Goal: Information Seeking & Learning: Learn about a topic

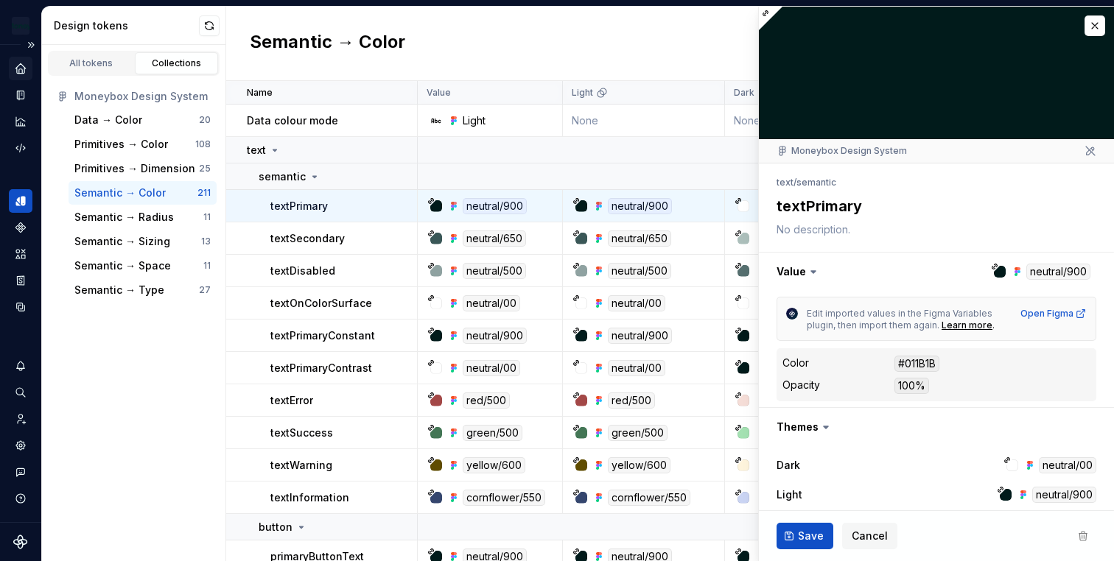
click at [21, 74] on icon "Home" at bounding box center [20, 68] width 13 height 13
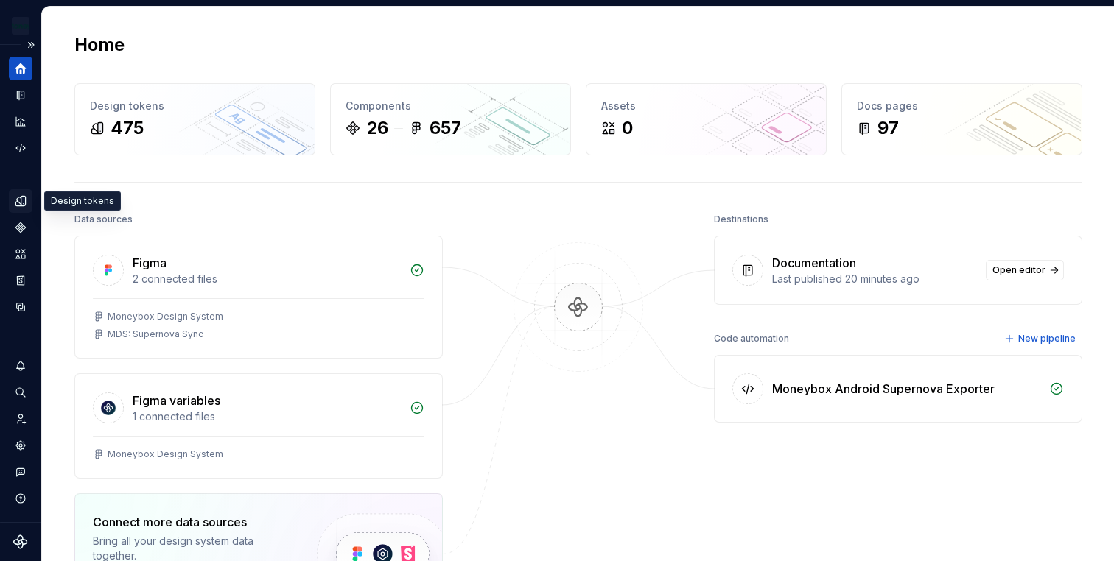
click at [16, 198] on icon "Design tokens" at bounding box center [20, 200] width 13 height 13
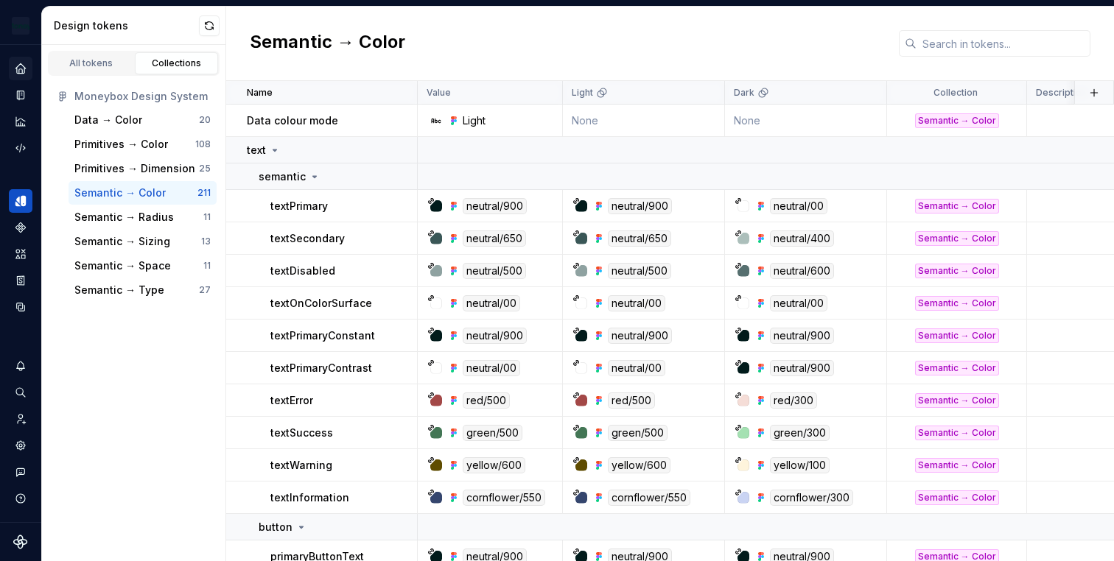
click at [18, 67] on icon "Home" at bounding box center [20, 68] width 10 height 10
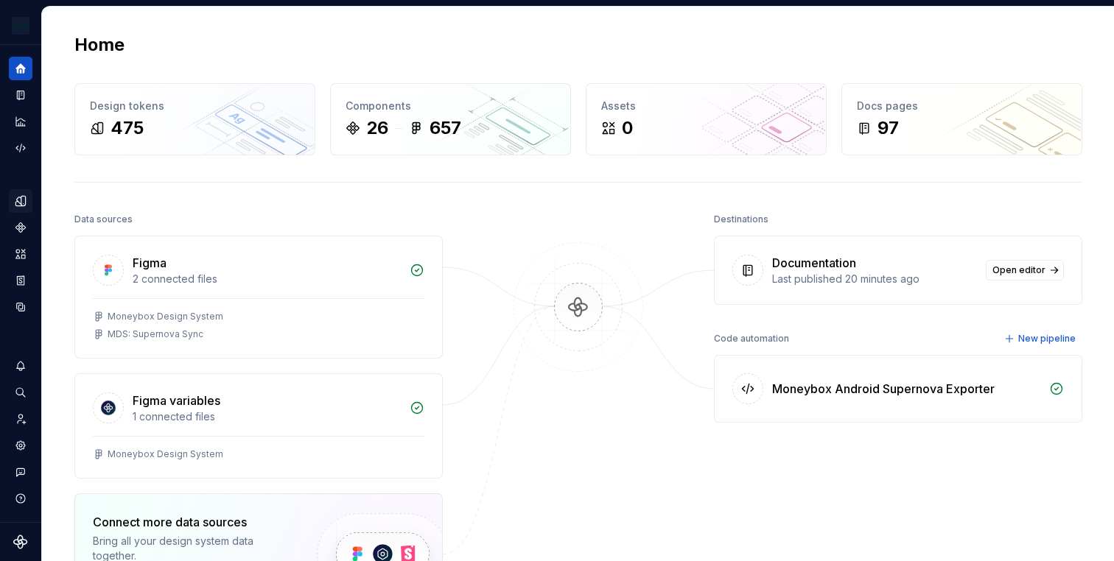
click at [0, 0] on button "Expand sidebar" at bounding box center [0, 0] width 0 height 0
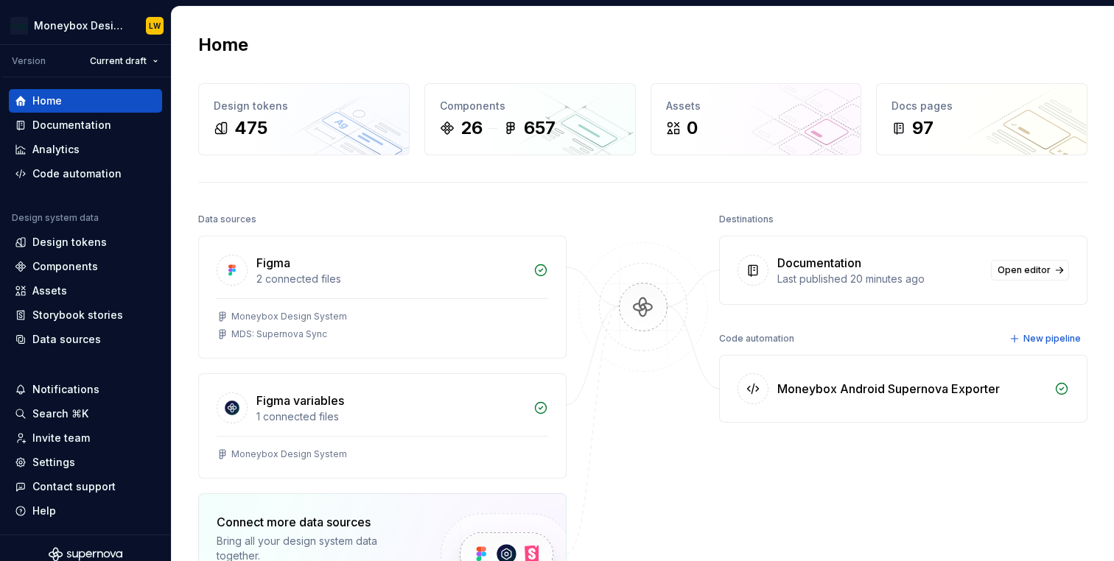
scroll to position [13, 0]
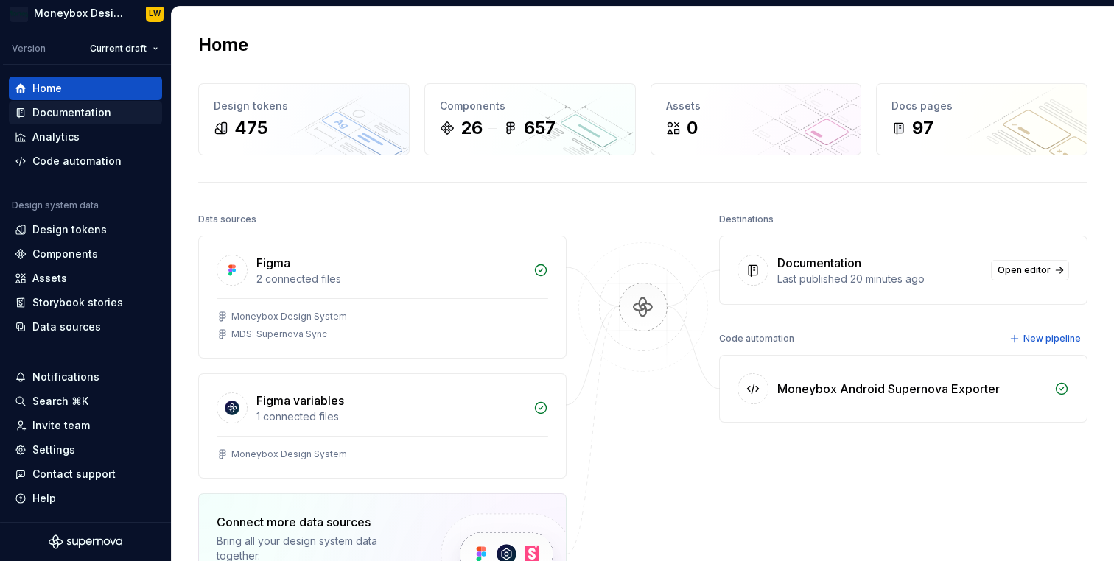
click at [94, 113] on div "Documentation" at bounding box center [71, 112] width 79 height 15
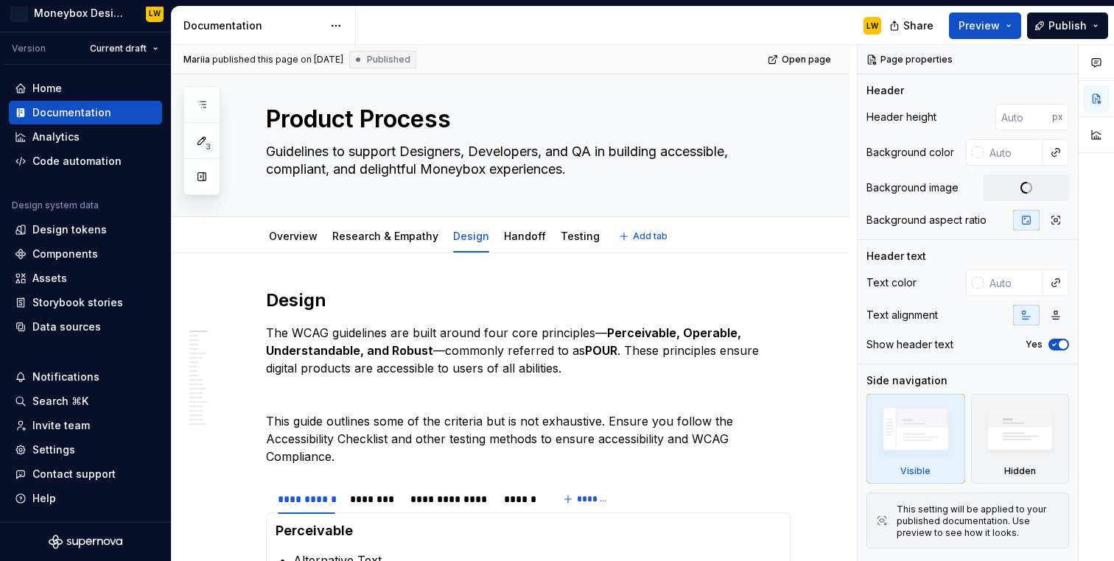
scroll to position [28, 0]
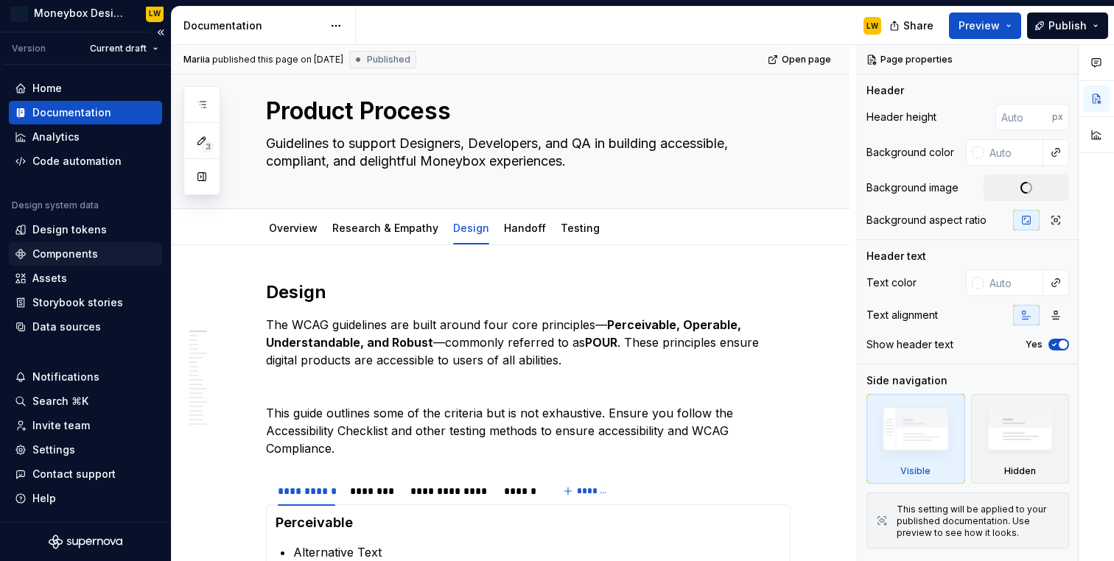
click at [83, 253] on div "Components" at bounding box center [65, 254] width 66 height 15
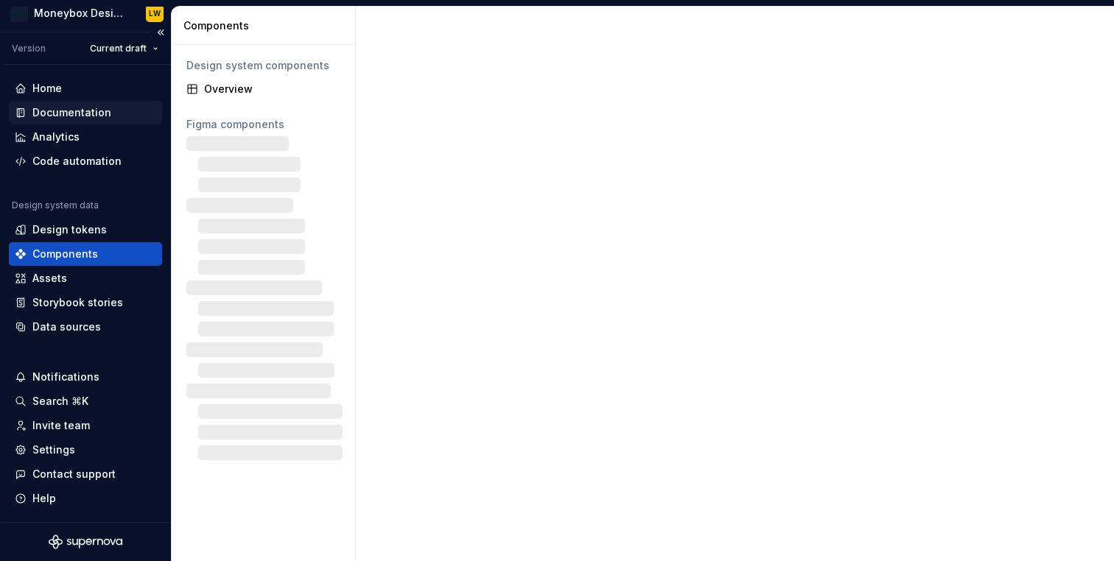
click at [79, 105] on div "Documentation" at bounding box center [71, 112] width 79 height 15
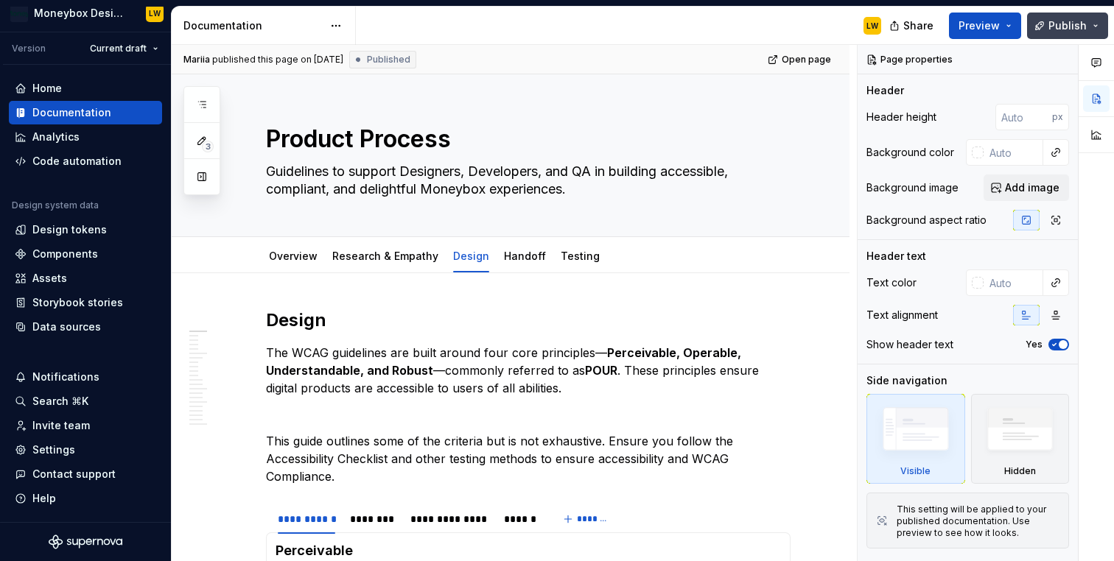
click at [1098, 26] on button "Publish" at bounding box center [1067, 26] width 81 height 27
click at [1010, 26] on button "Preview" at bounding box center [985, 26] width 72 height 27
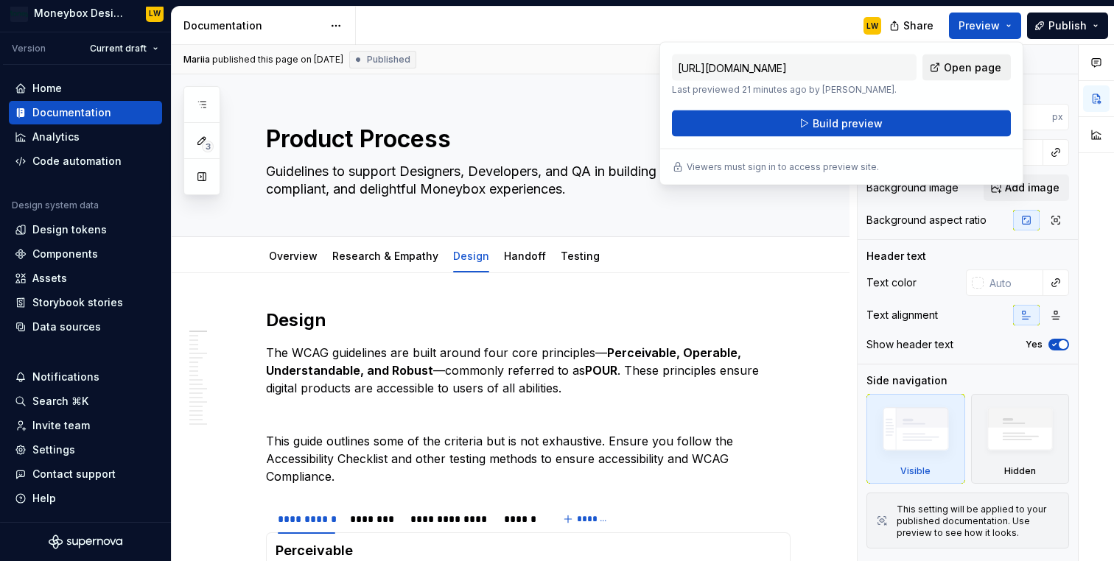
click at [966, 70] on span "Open page" at bounding box center [972, 67] width 57 height 15
type textarea "*"
